Goal: Transaction & Acquisition: Book appointment/travel/reservation

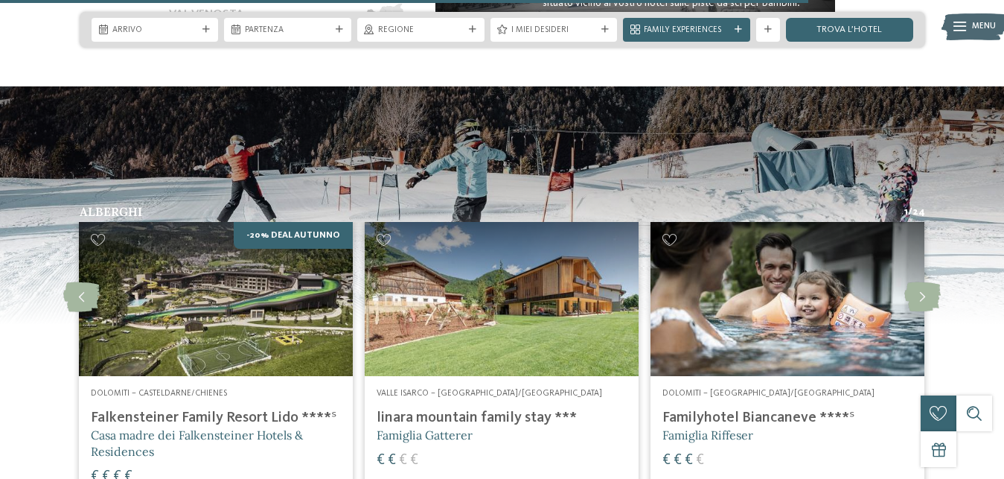
scroll to position [2478, 0]
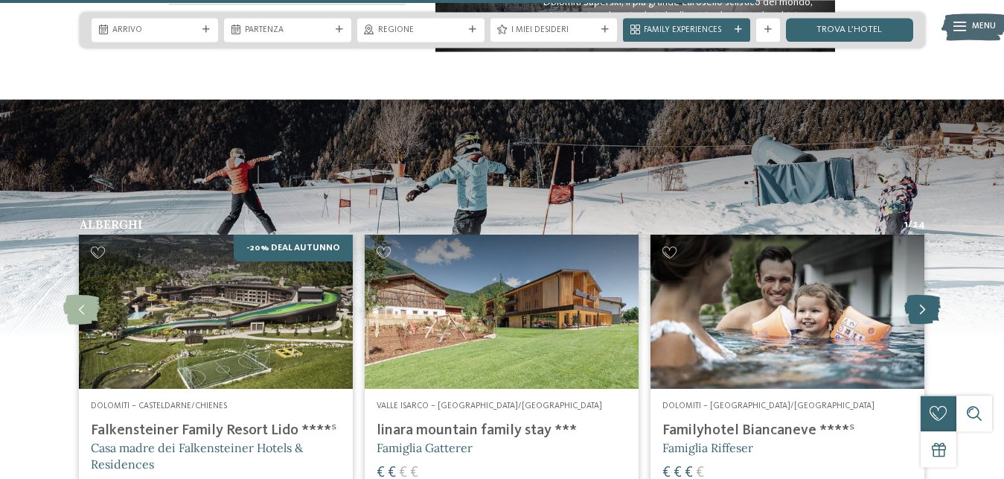
click at [921, 296] on icon at bounding box center [922, 310] width 36 height 30
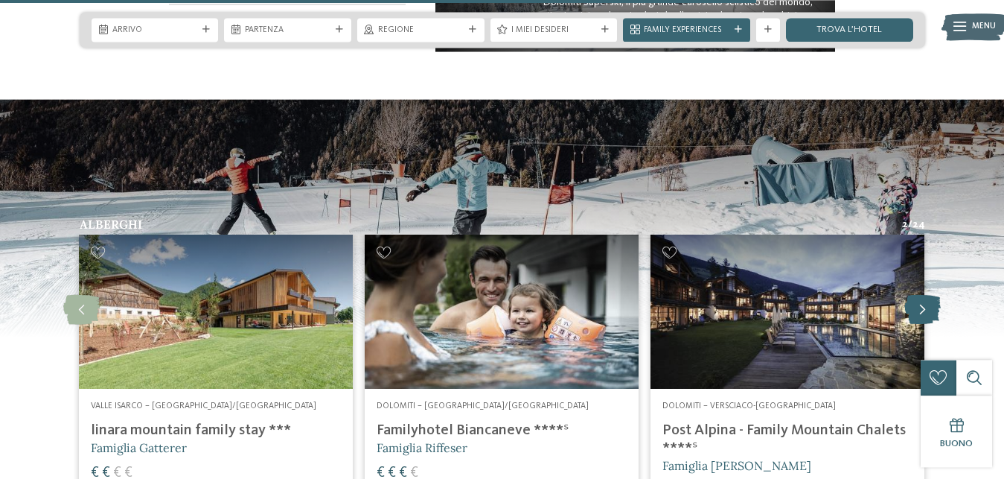
click at [921, 296] on icon at bounding box center [922, 310] width 36 height 30
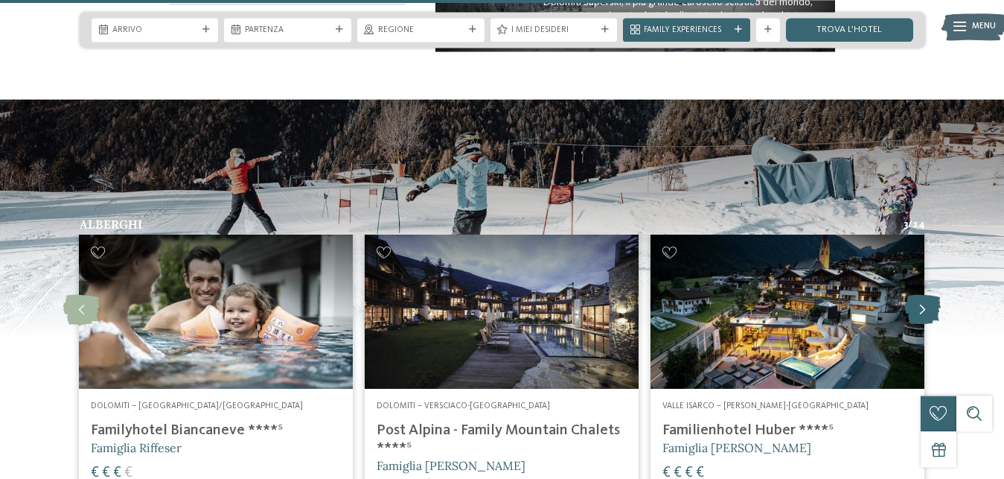
click at [921, 296] on icon at bounding box center [922, 310] width 36 height 30
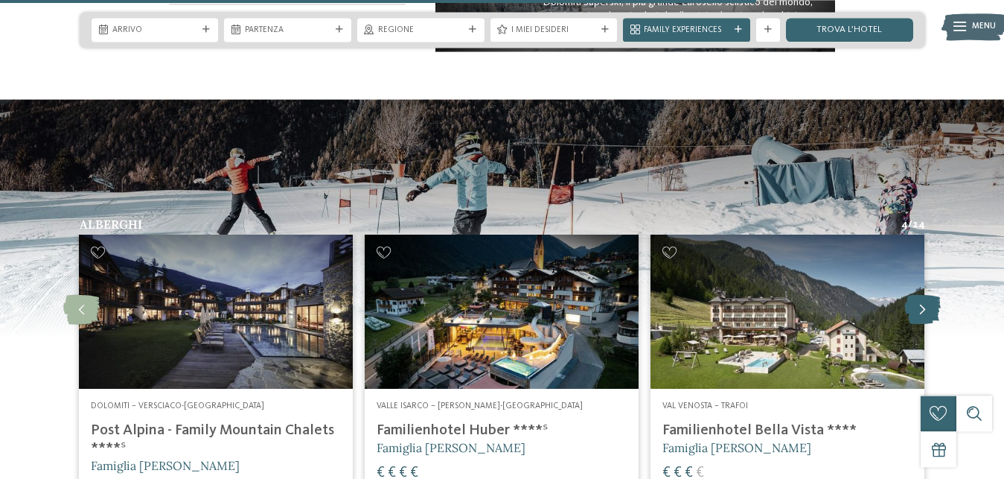
click at [921, 296] on icon at bounding box center [922, 310] width 36 height 30
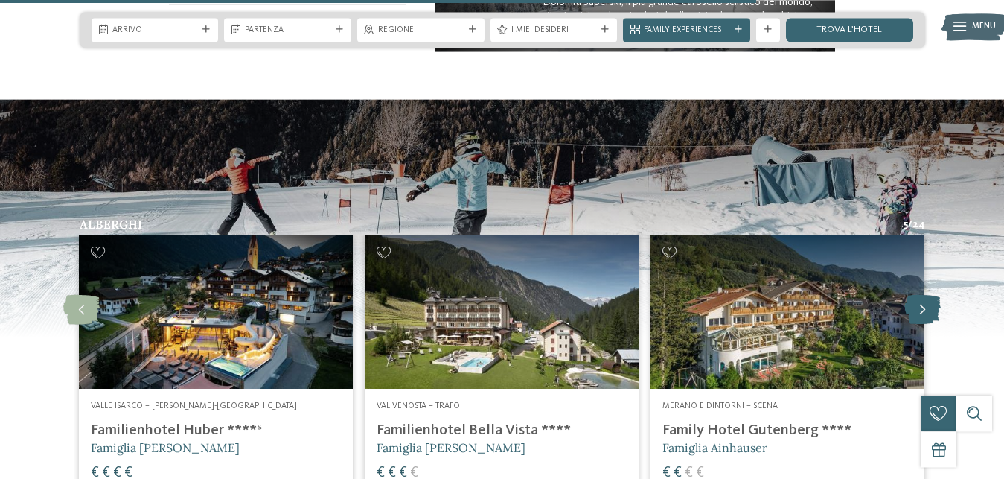
click at [921, 296] on icon at bounding box center [922, 310] width 36 height 30
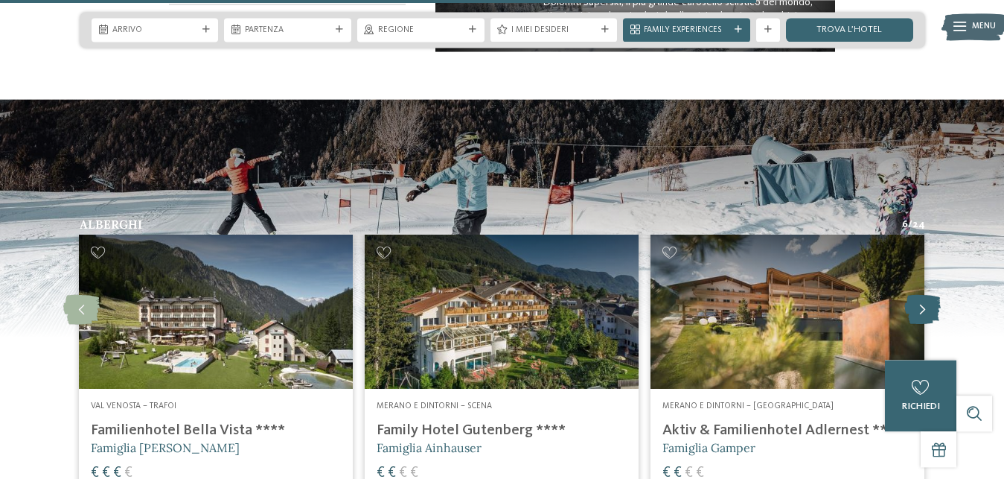
click at [921, 296] on icon at bounding box center [922, 310] width 36 height 30
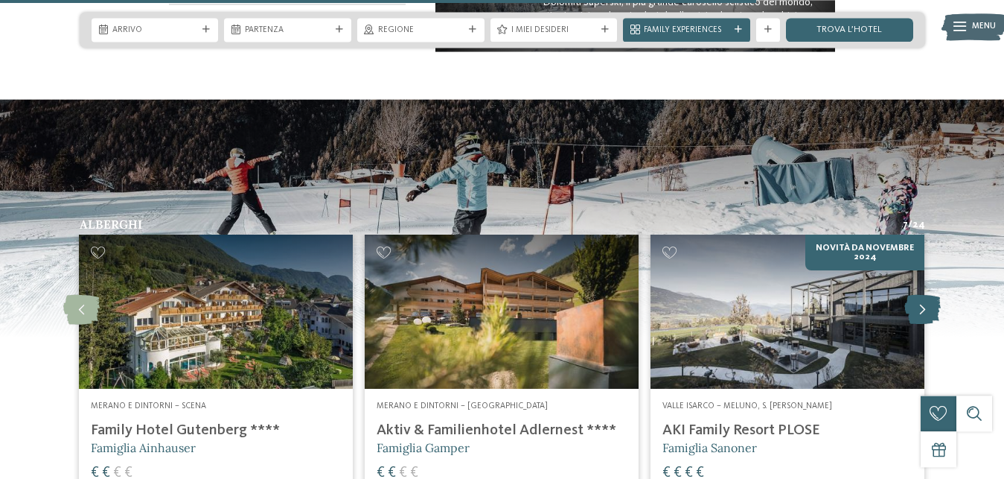
click at [921, 296] on icon at bounding box center [922, 310] width 36 height 30
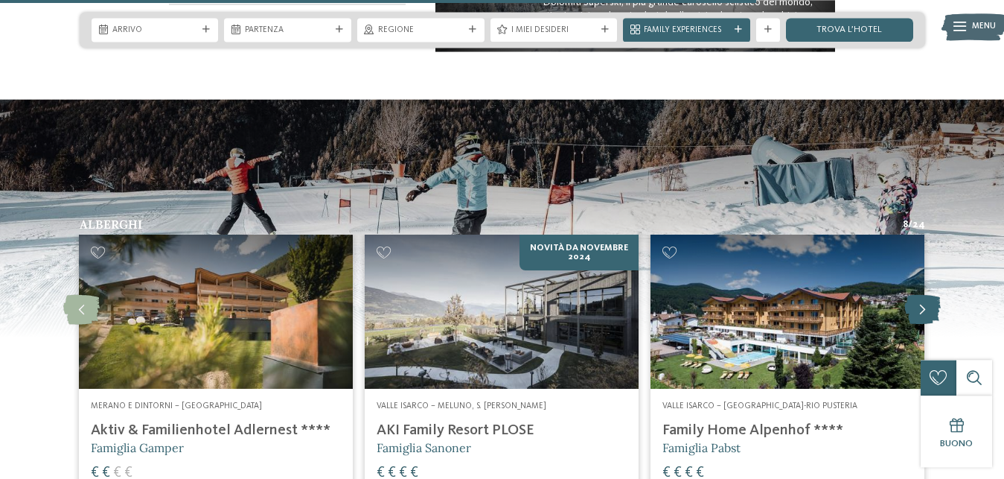
click at [921, 296] on icon at bounding box center [922, 310] width 36 height 30
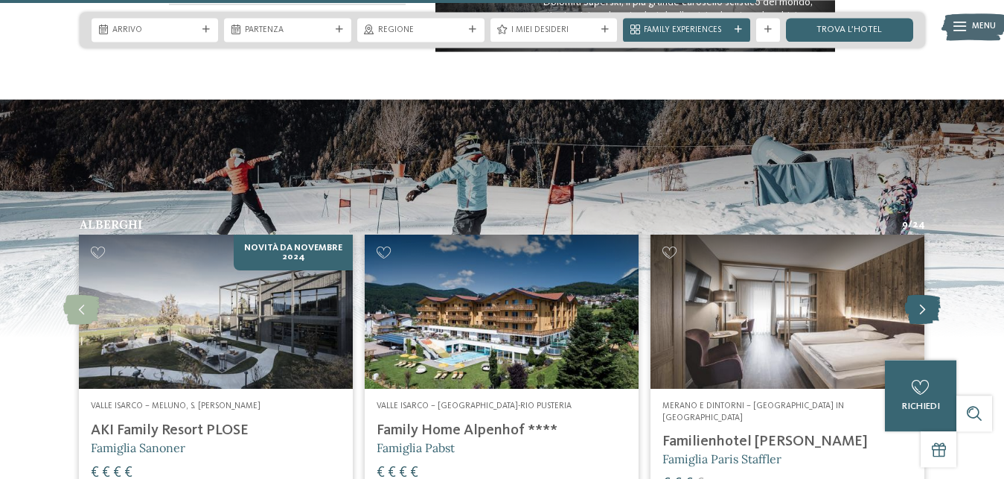
click at [921, 296] on icon at bounding box center [922, 310] width 36 height 30
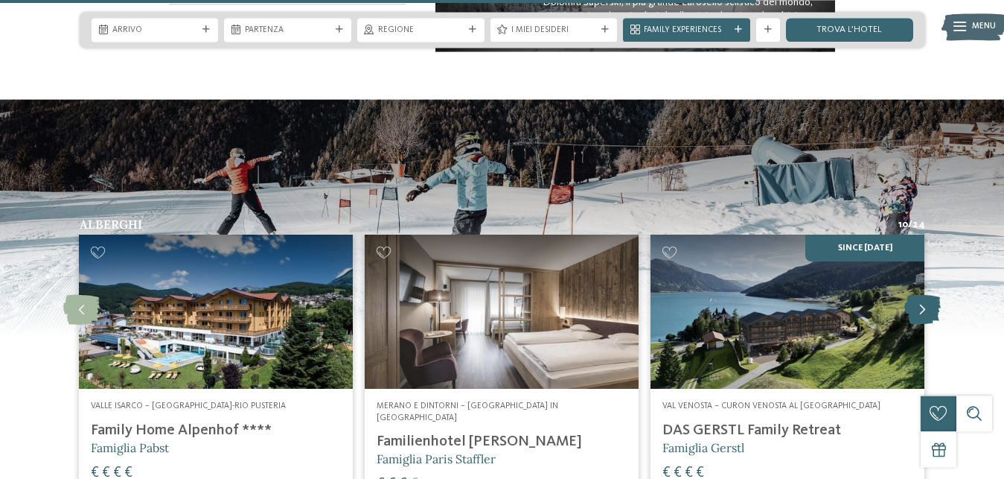
click at [921, 296] on icon at bounding box center [922, 310] width 36 height 30
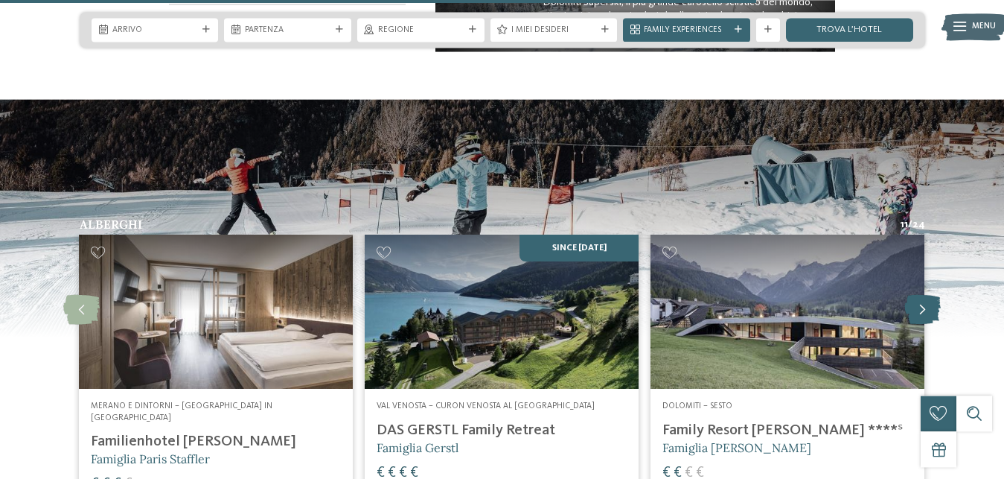
click at [921, 296] on icon at bounding box center [922, 310] width 36 height 30
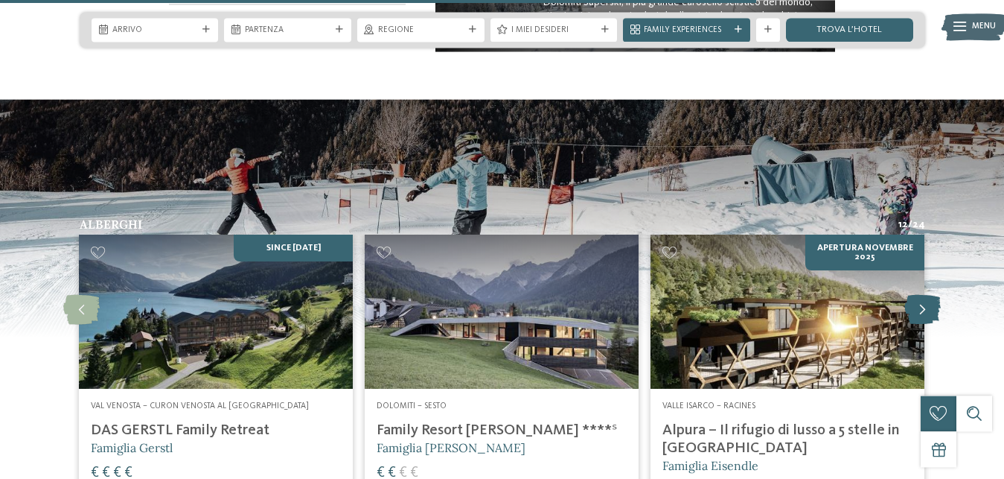
click at [921, 296] on icon at bounding box center [922, 310] width 36 height 30
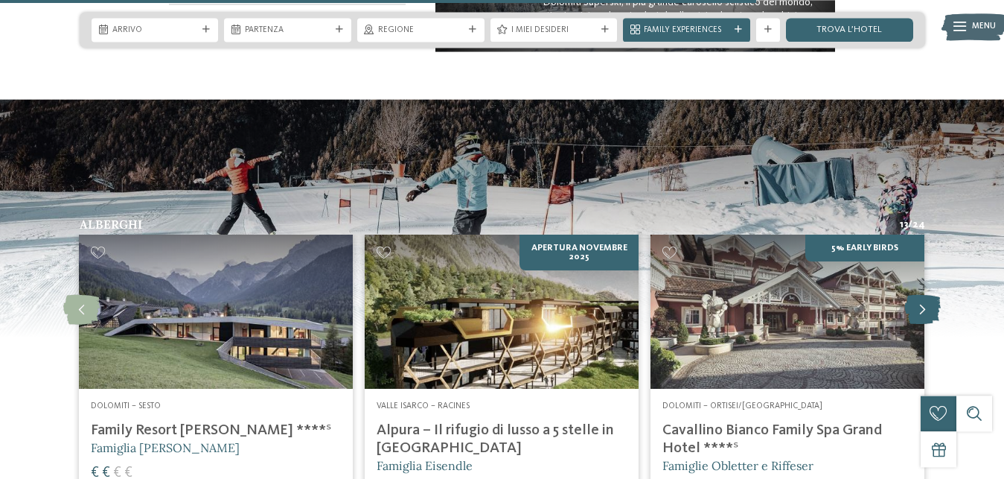
click at [921, 296] on icon at bounding box center [922, 310] width 36 height 30
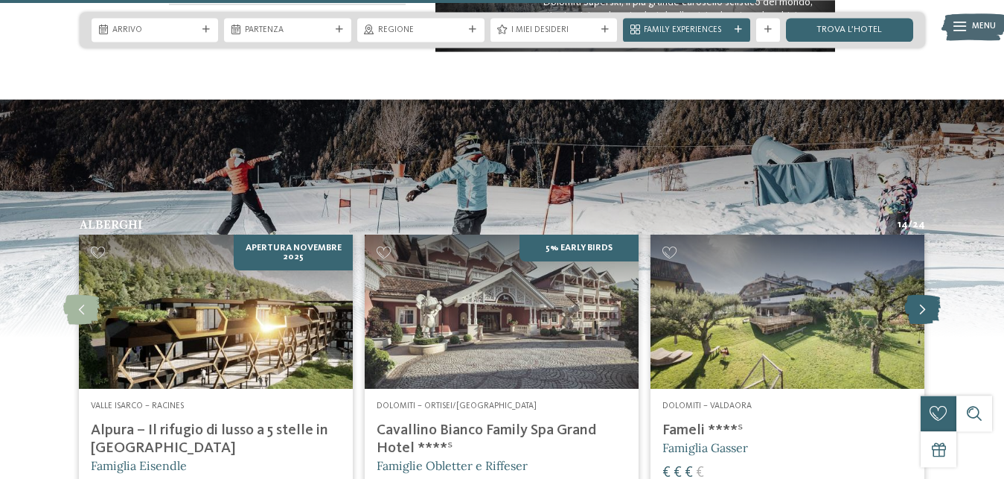
click at [921, 296] on icon at bounding box center [922, 310] width 36 height 30
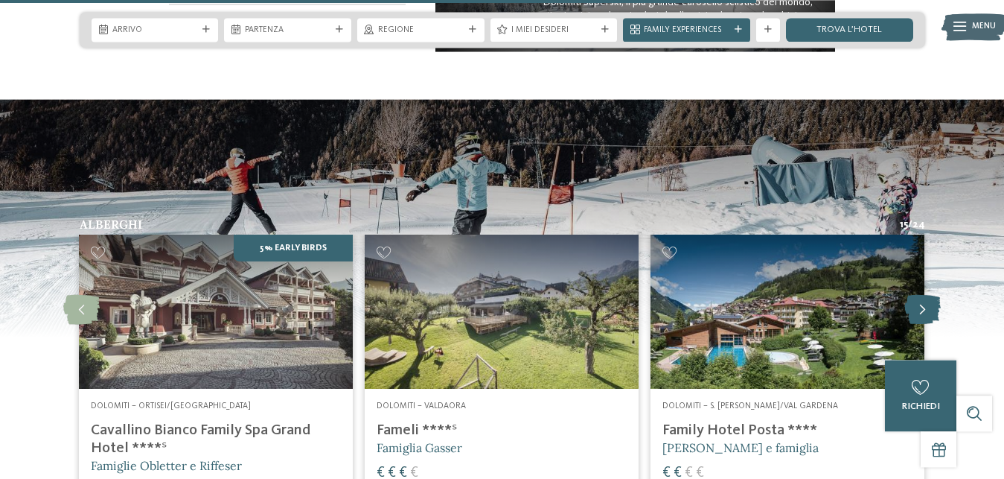
click at [921, 296] on icon at bounding box center [922, 310] width 36 height 30
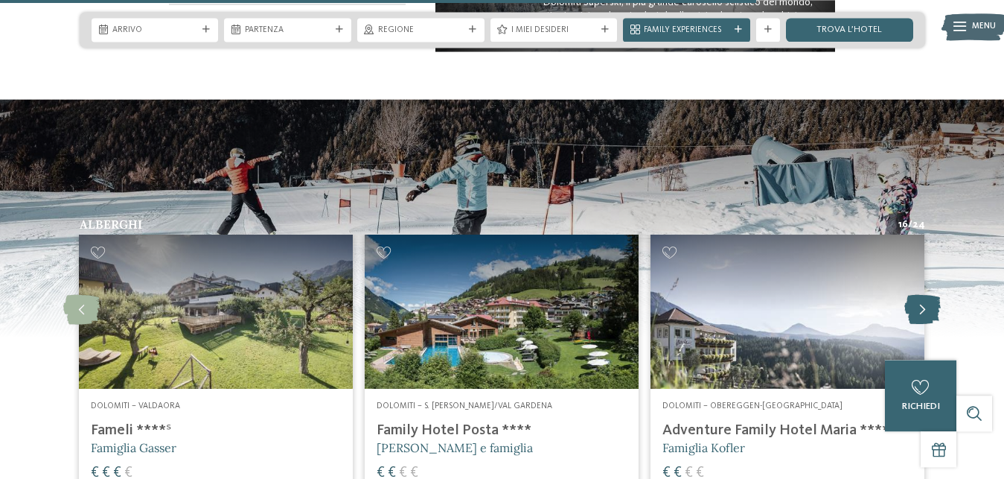
click at [921, 296] on icon at bounding box center [922, 310] width 36 height 30
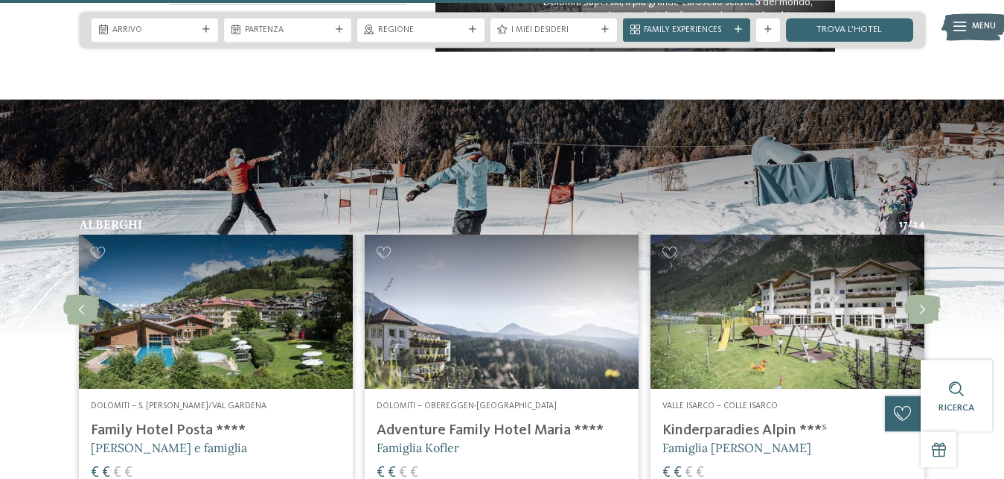
click at [764, 341] on img at bounding box center [788, 311] width 274 height 154
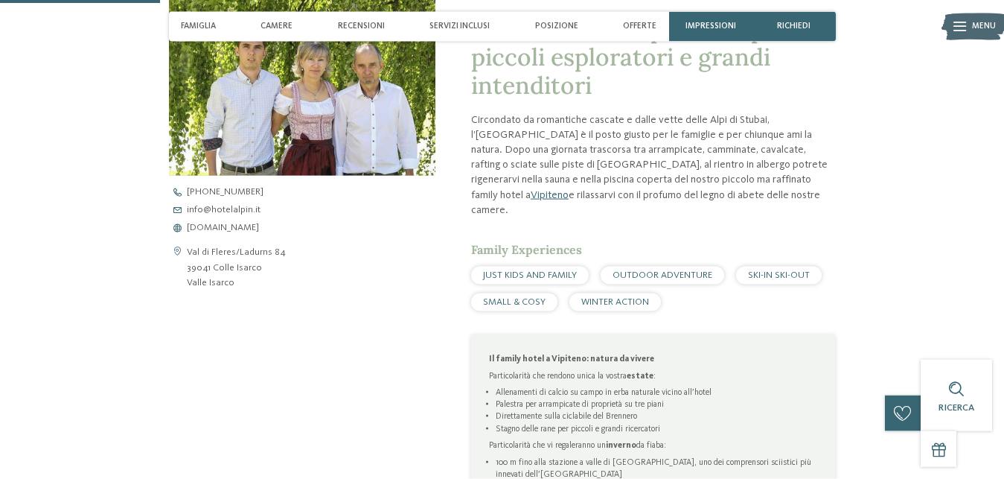
scroll to position [564, 0]
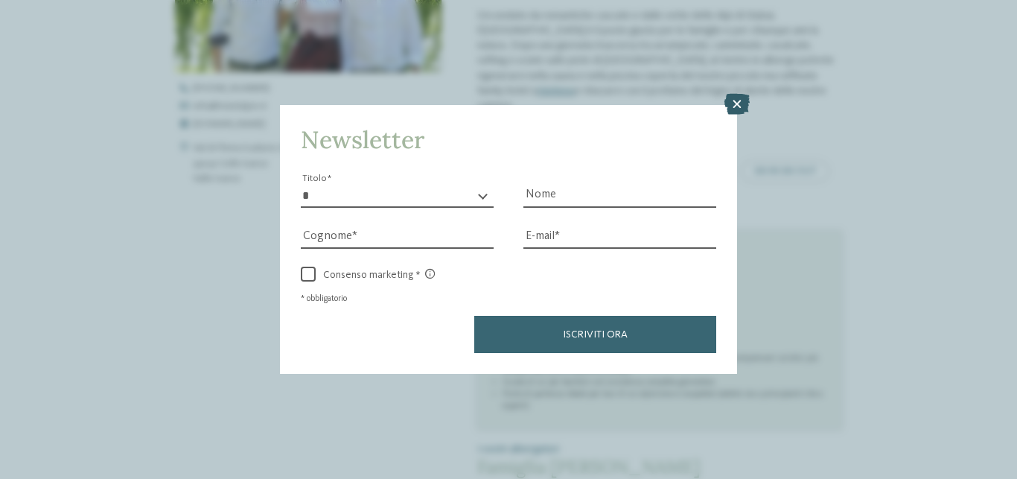
click at [731, 103] on icon at bounding box center [736, 104] width 25 height 21
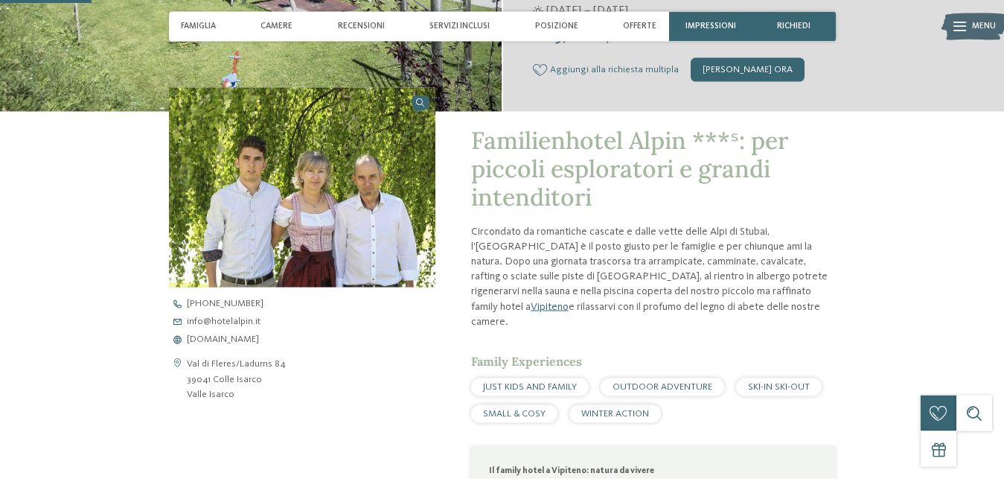
scroll to position [339, 0]
